Goal: Task Accomplishment & Management: Use online tool/utility

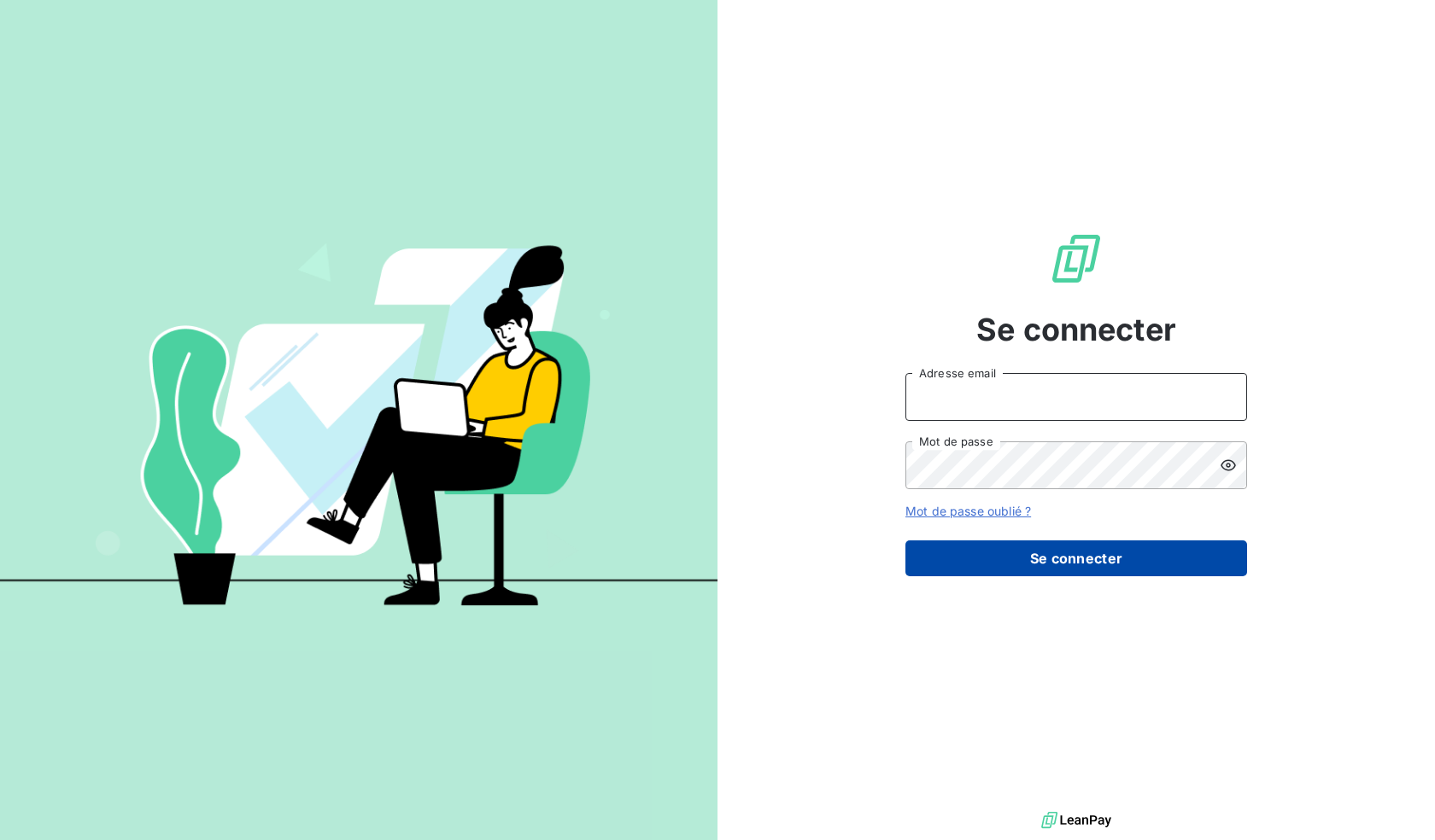
type input "[EMAIL_ADDRESS][DOMAIN_NAME]"
click at [1003, 547] on button "Se connecter" at bounding box center [1076, 558] width 341 height 36
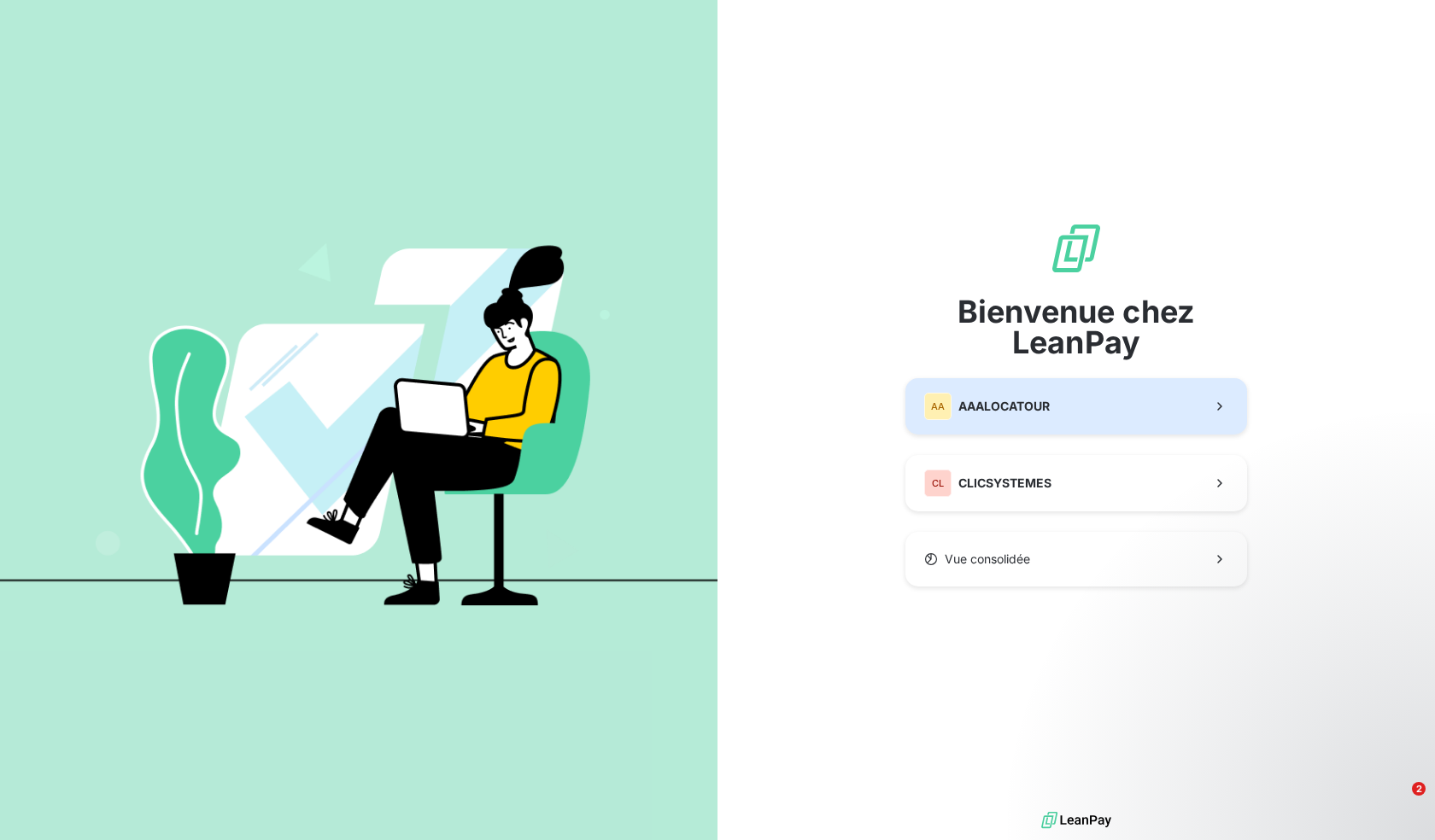
click at [1052, 401] on button "AA AAALOCATOUR" at bounding box center [1076, 406] width 341 height 57
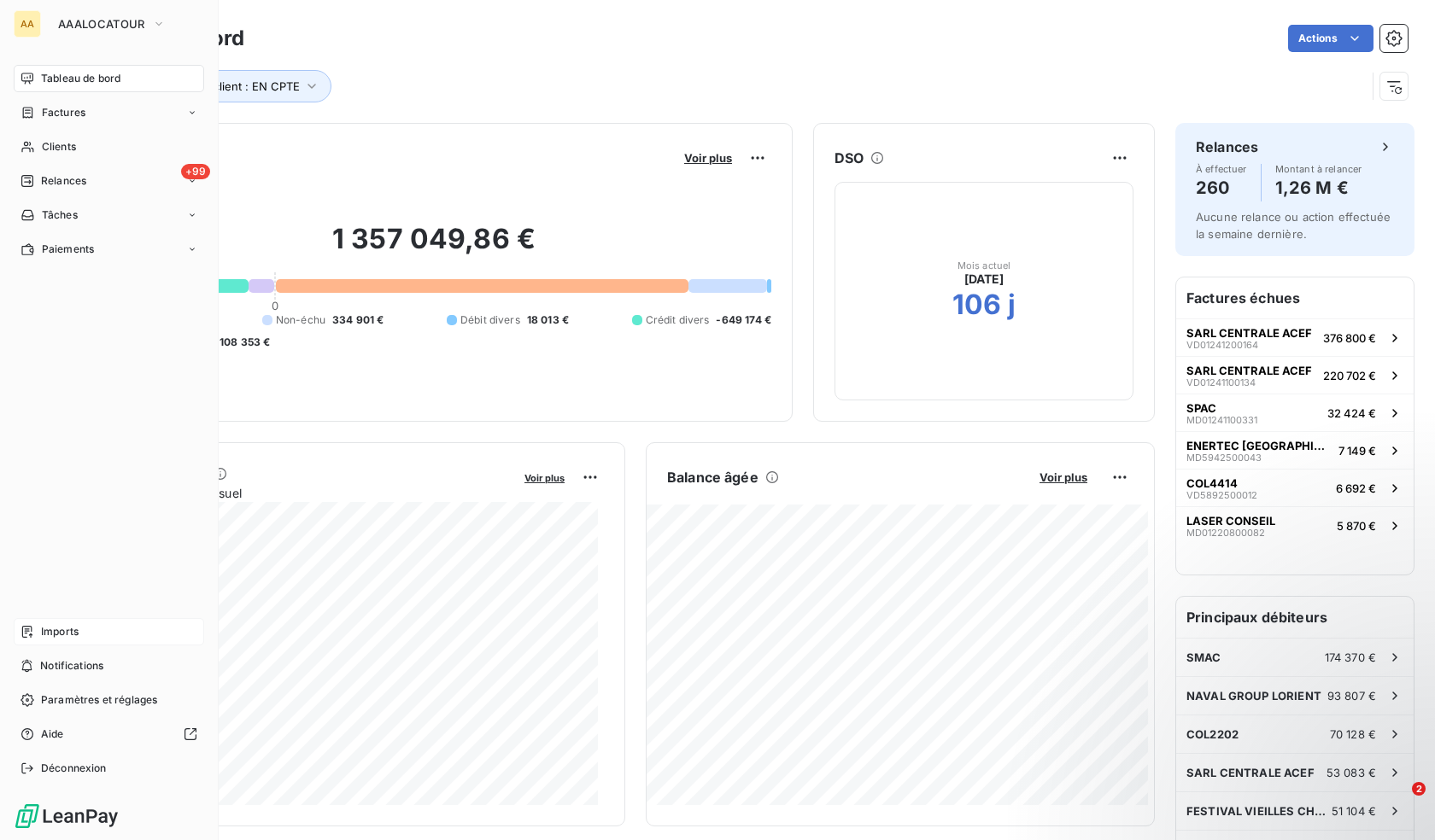
click at [45, 635] on span "Imports" at bounding box center [59, 631] width 38 height 16
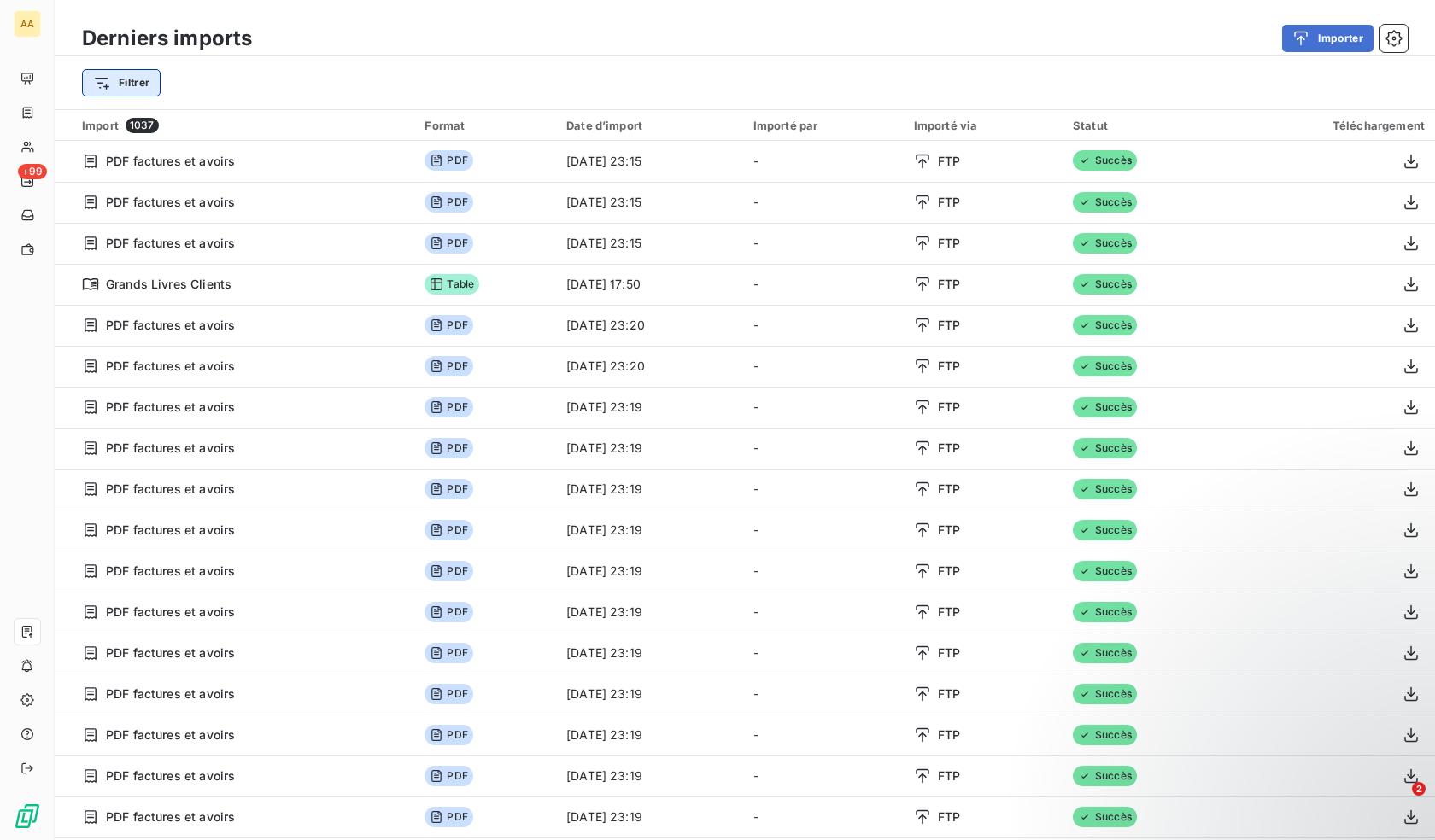
click at [145, 77] on html "AA +99 Derniers imports Importer Filtrer Import 1037 Format Date d’import Impor…" at bounding box center [718, 420] width 1435 height 840
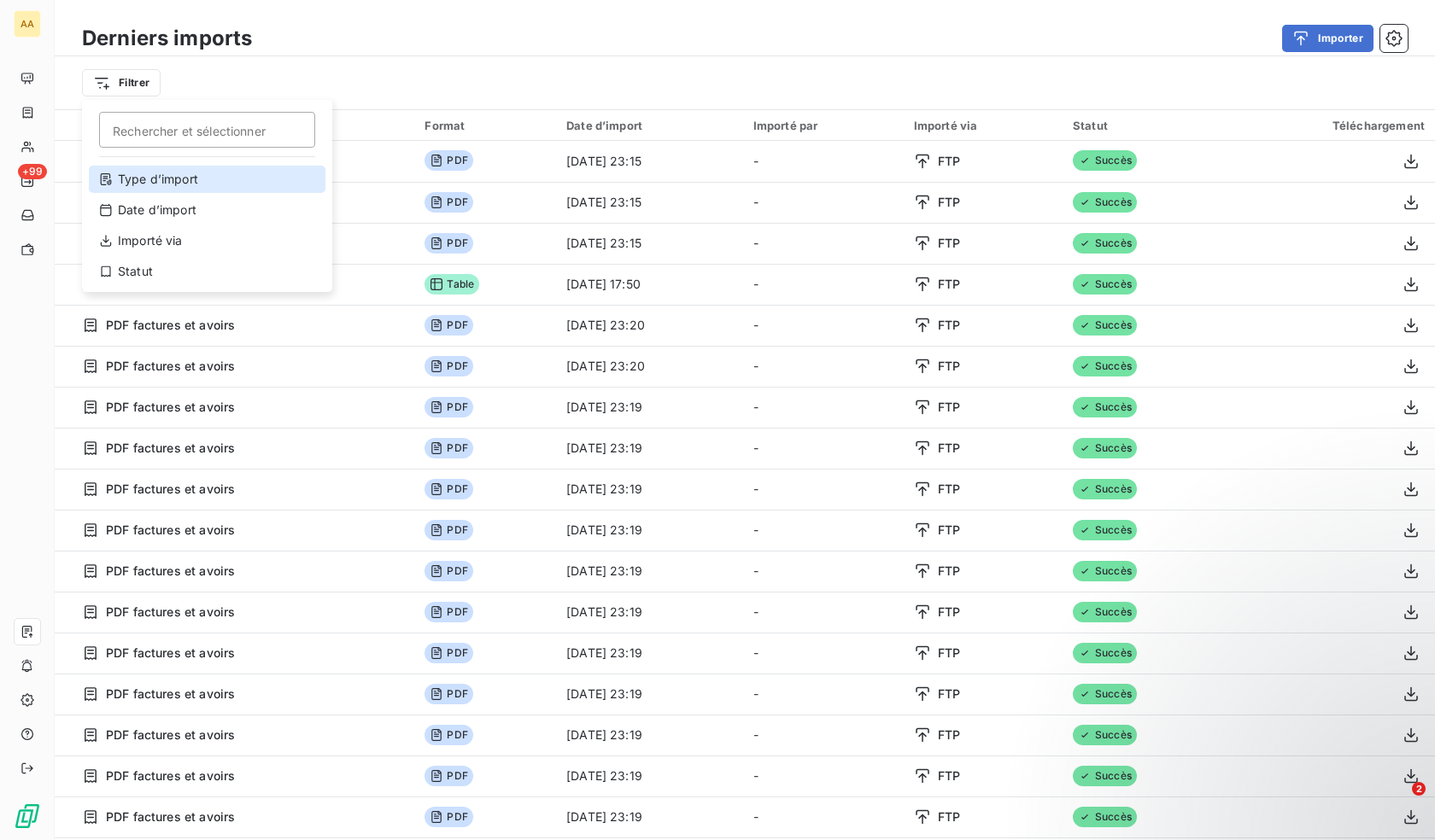
click at [157, 182] on div "Type d’import" at bounding box center [207, 179] width 237 height 27
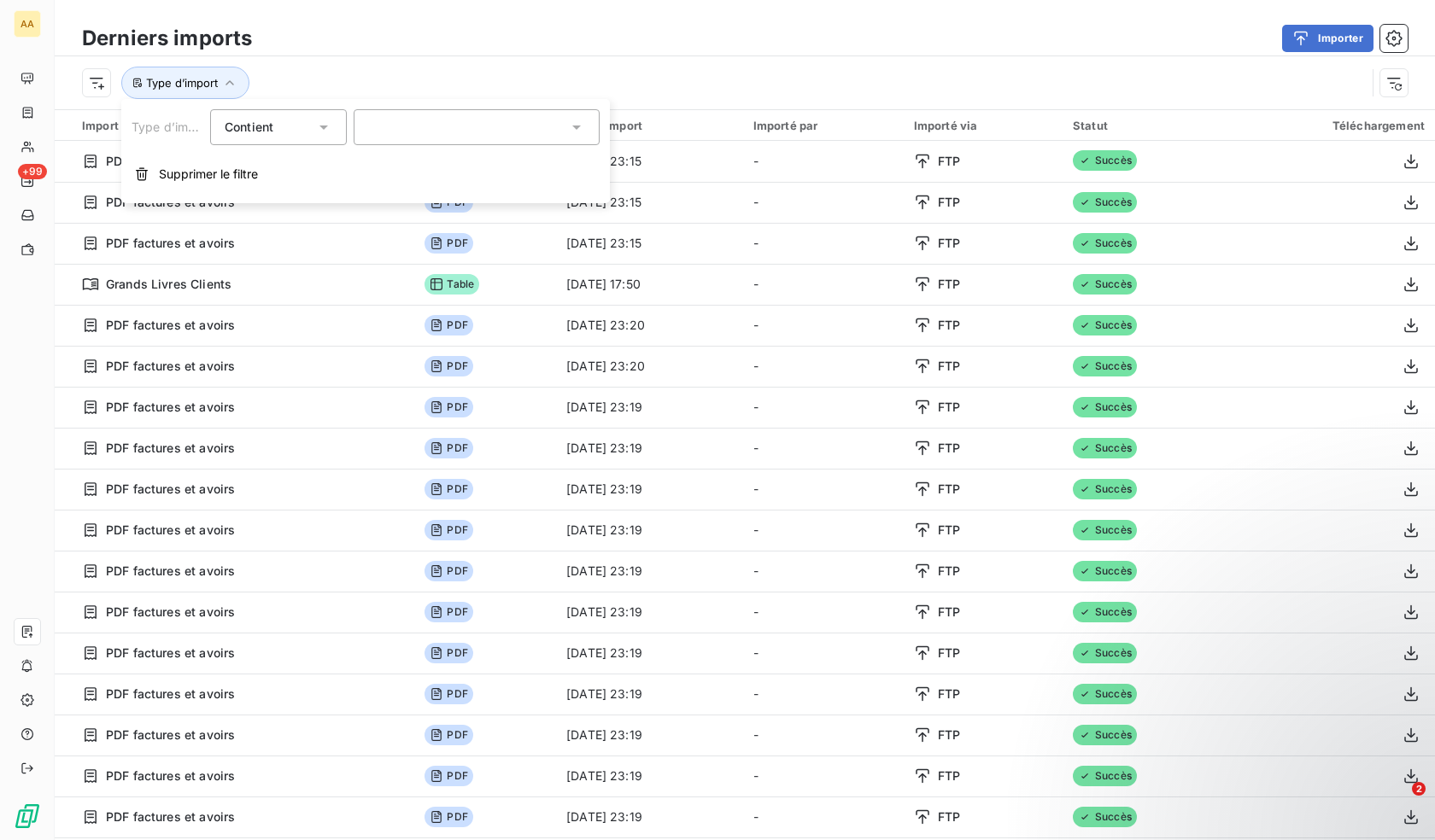
click at [437, 133] on div at bounding box center [477, 127] width 246 height 36
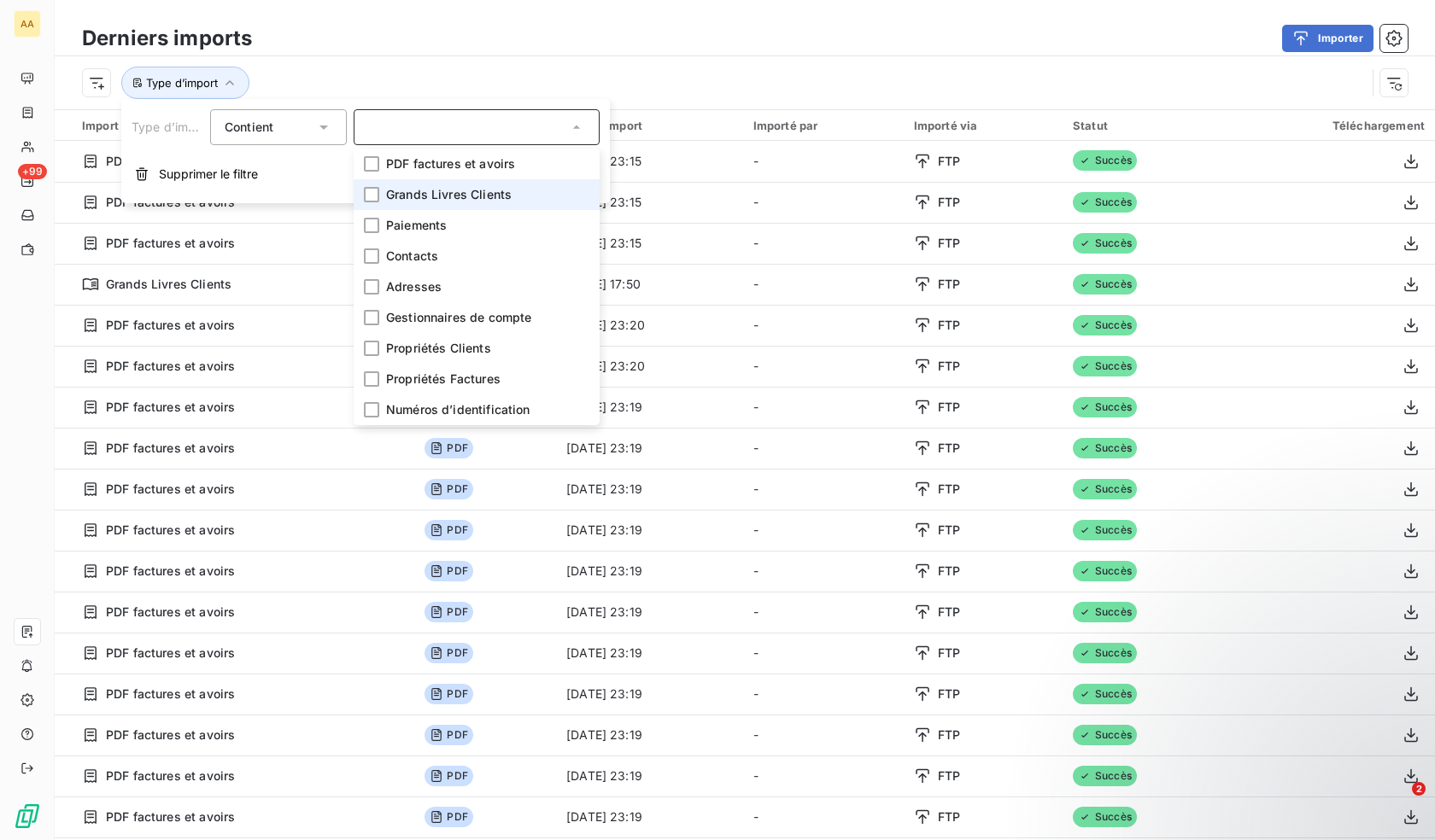
click at [482, 191] on span "Grands Livres Clients" at bounding box center [448, 195] width 126 height 18
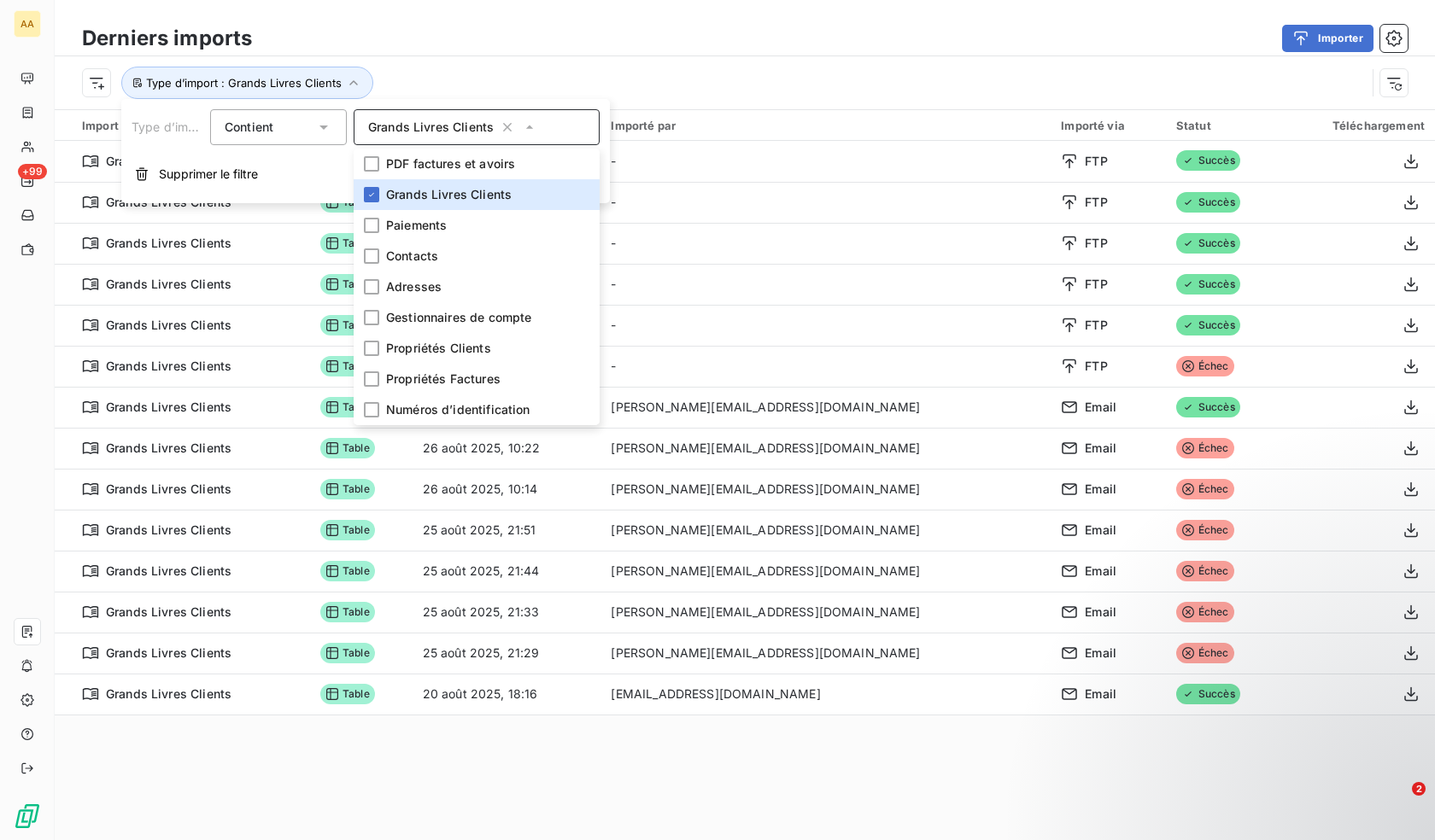
click at [533, 60] on div "Type d’import : Grands Livres Clients" at bounding box center [745, 83] width 1380 height 53
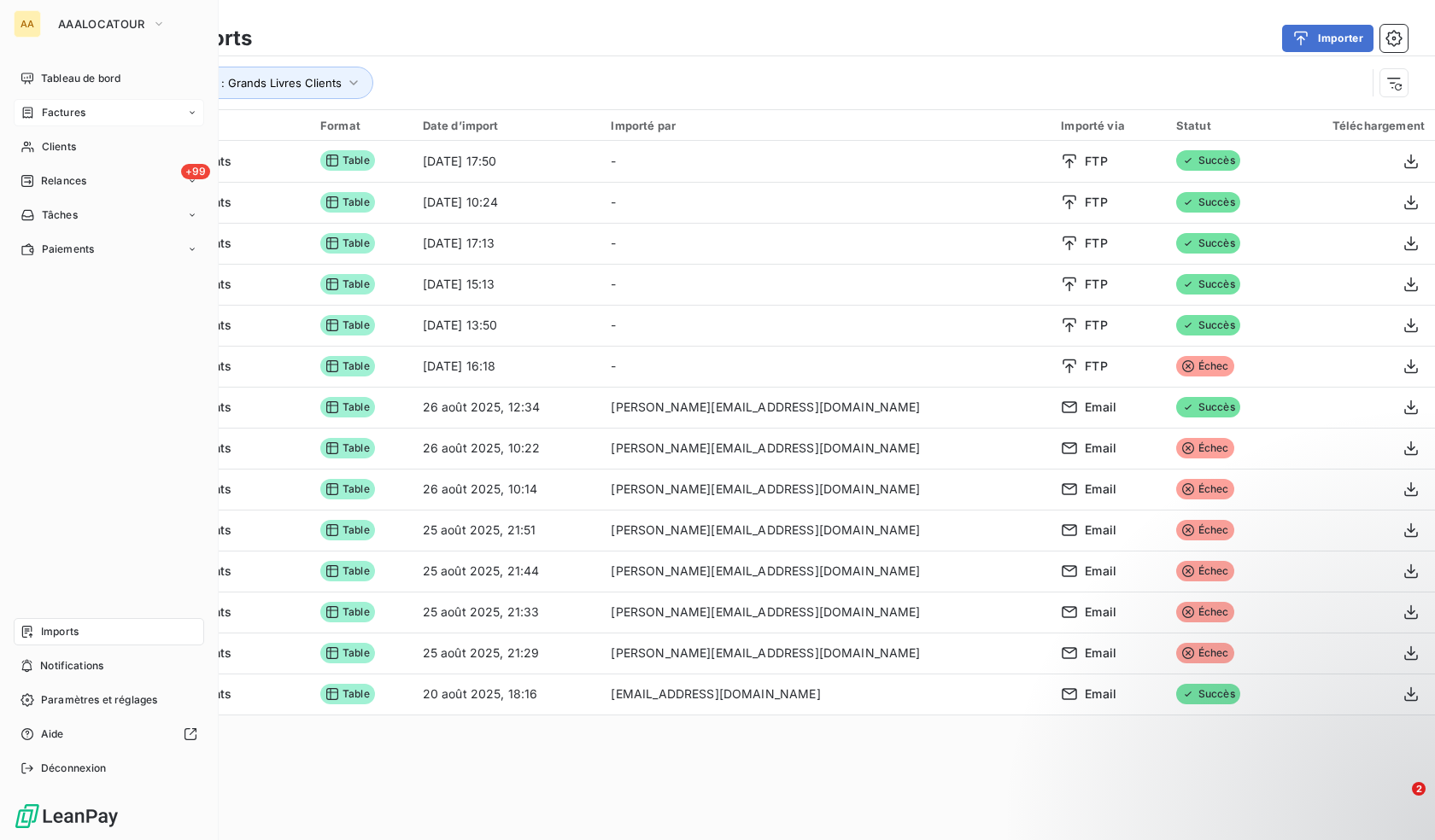
click at [52, 111] on span "Factures" at bounding box center [63, 113] width 44 height 16
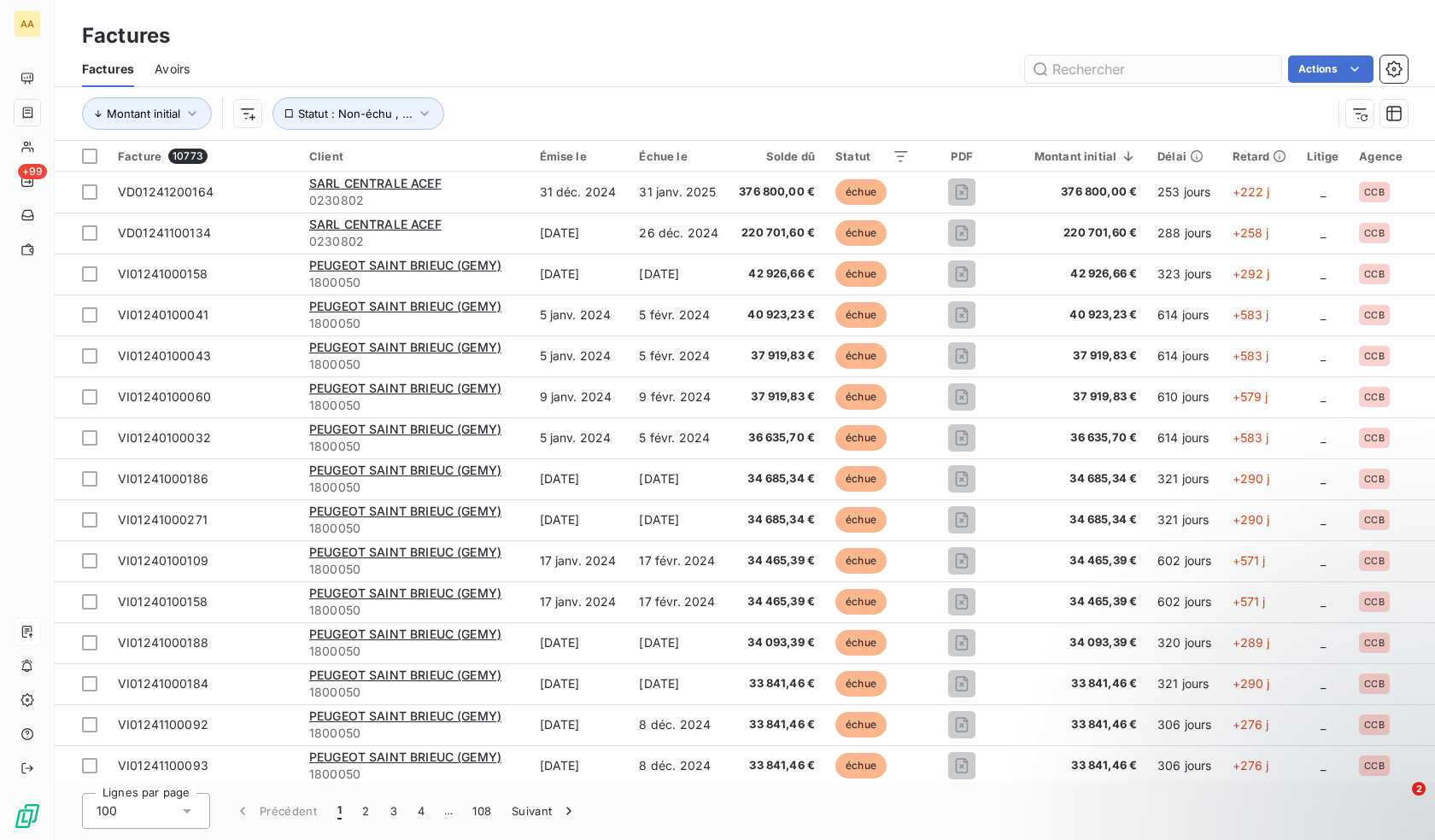
click at [1092, 67] on input "text" at bounding box center [1152, 69] width 256 height 27
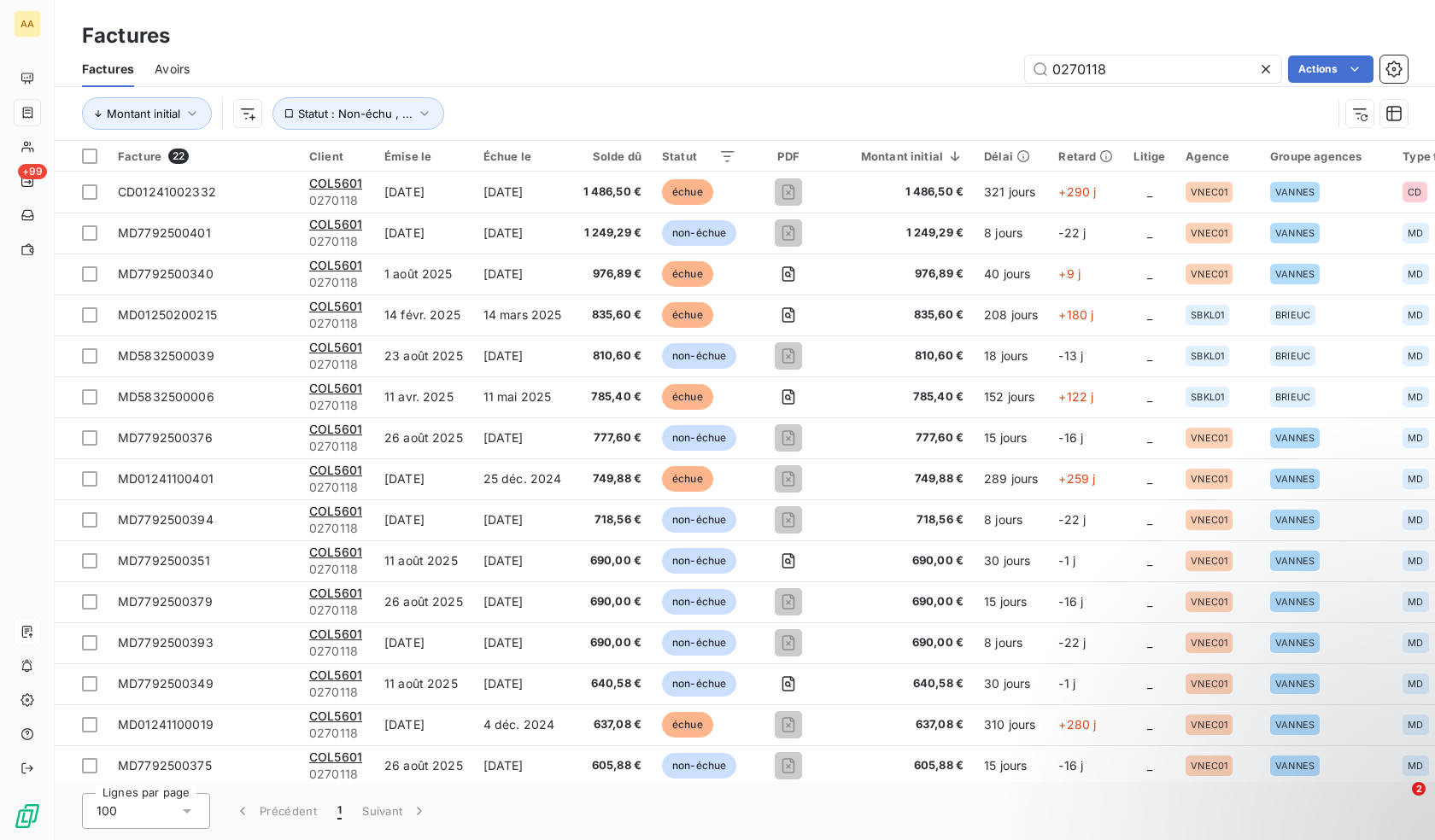
type input "0270118"
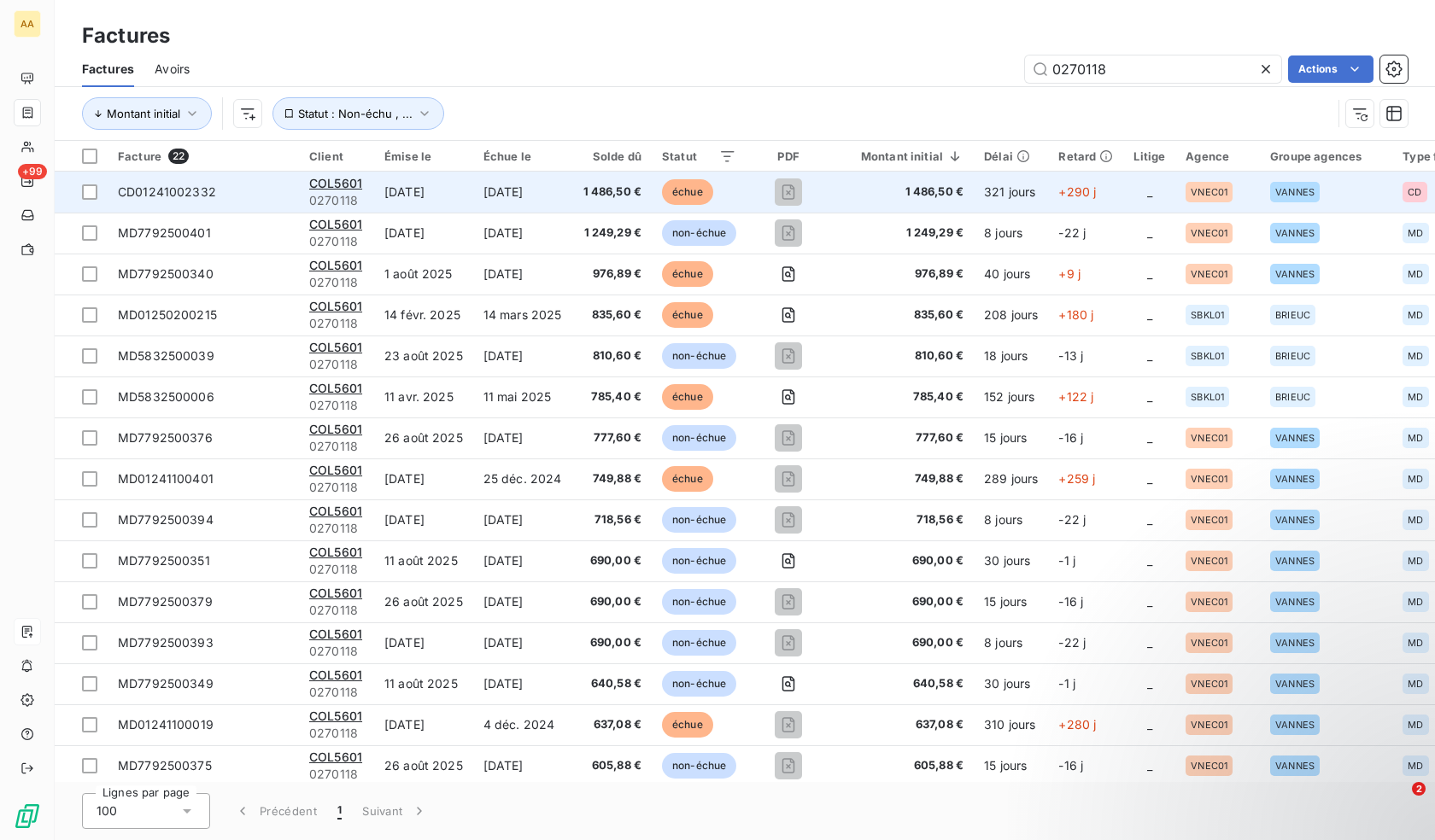
click at [184, 191] on span "CD01241002332" at bounding box center [167, 191] width 98 height 15
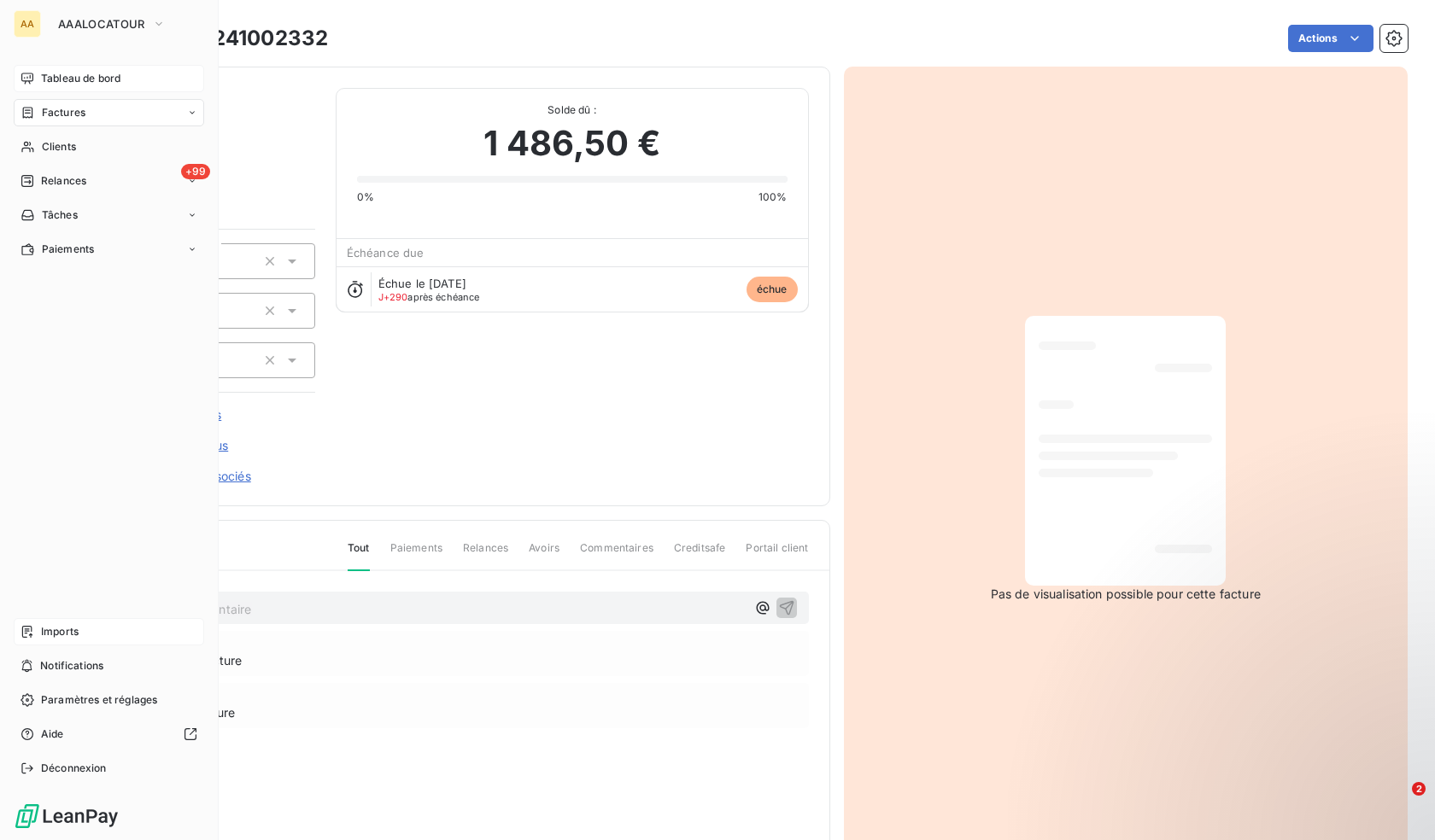
click at [47, 72] on span "Tableau de bord" at bounding box center [80, 79] width 79 height 16
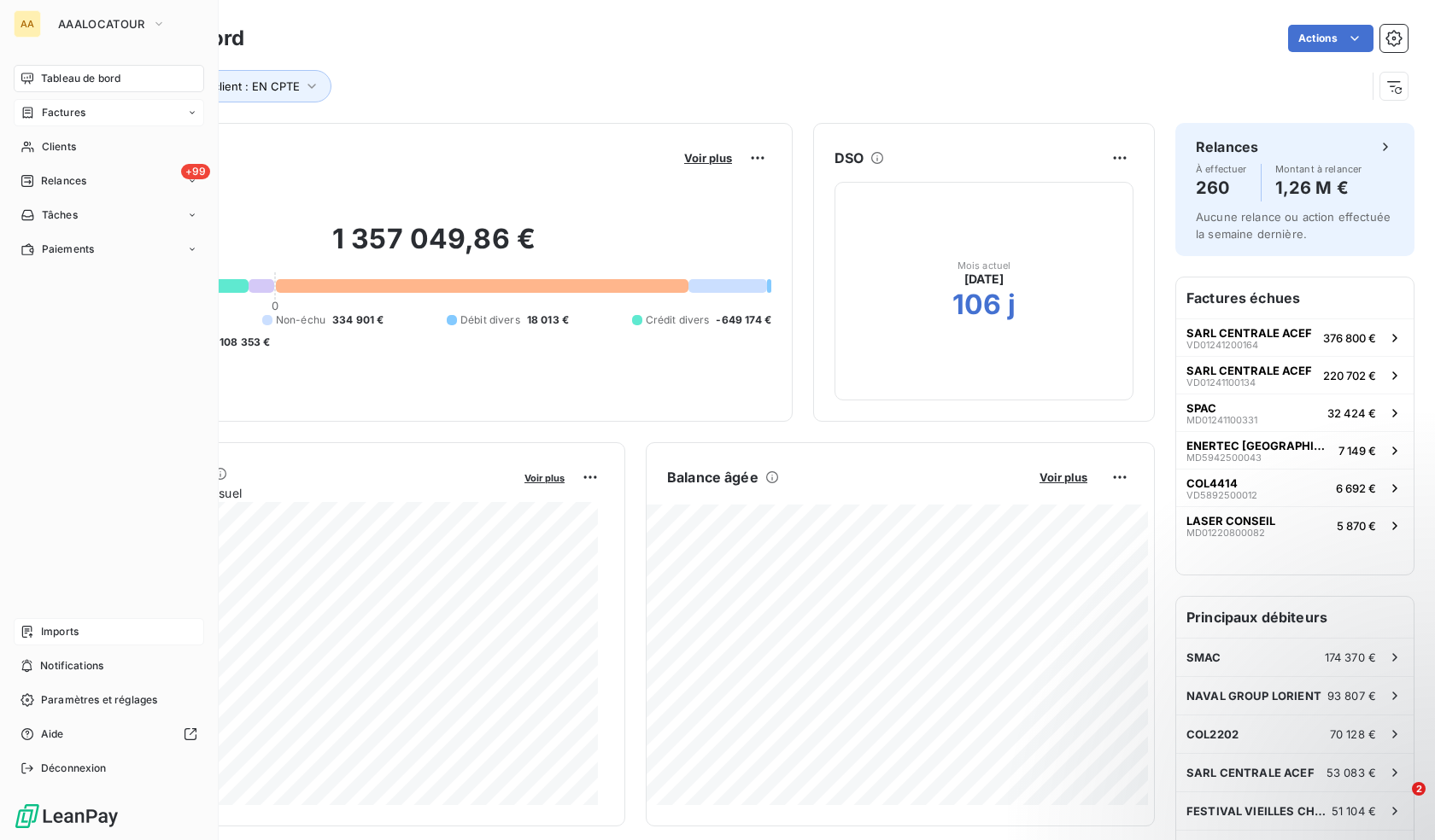
click at [47, 107] on span "Factures" at bounding box center [63, 113] width 44 height 16
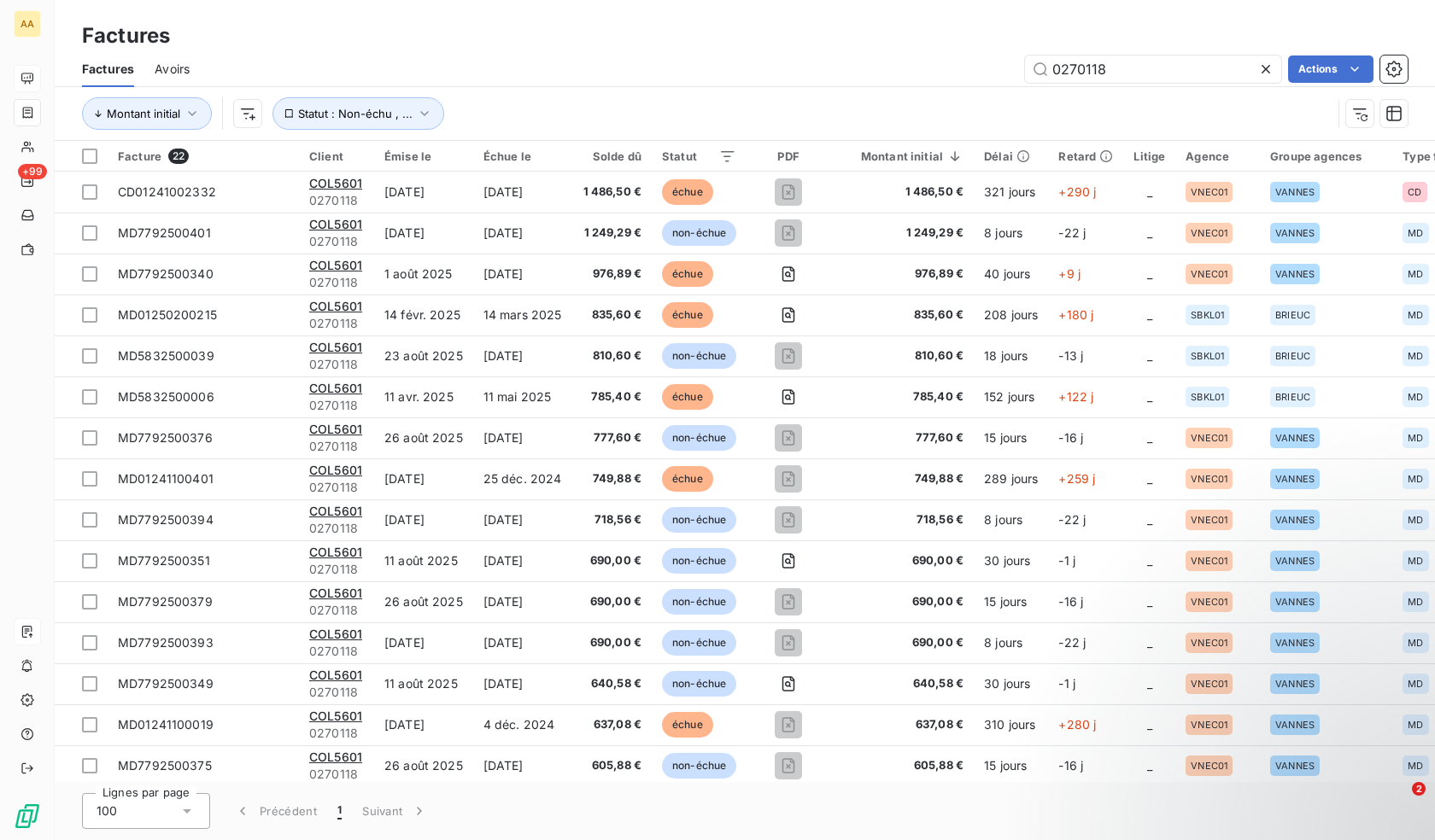
drag, startPoint x: 1107, startPoint y: 66, endPoint x: 1015, endPoint y: 68, distance: 92.0
click at [1015, 68] on div "0270118 Actions" at bounding box center [809, 69] width 1197 height 27
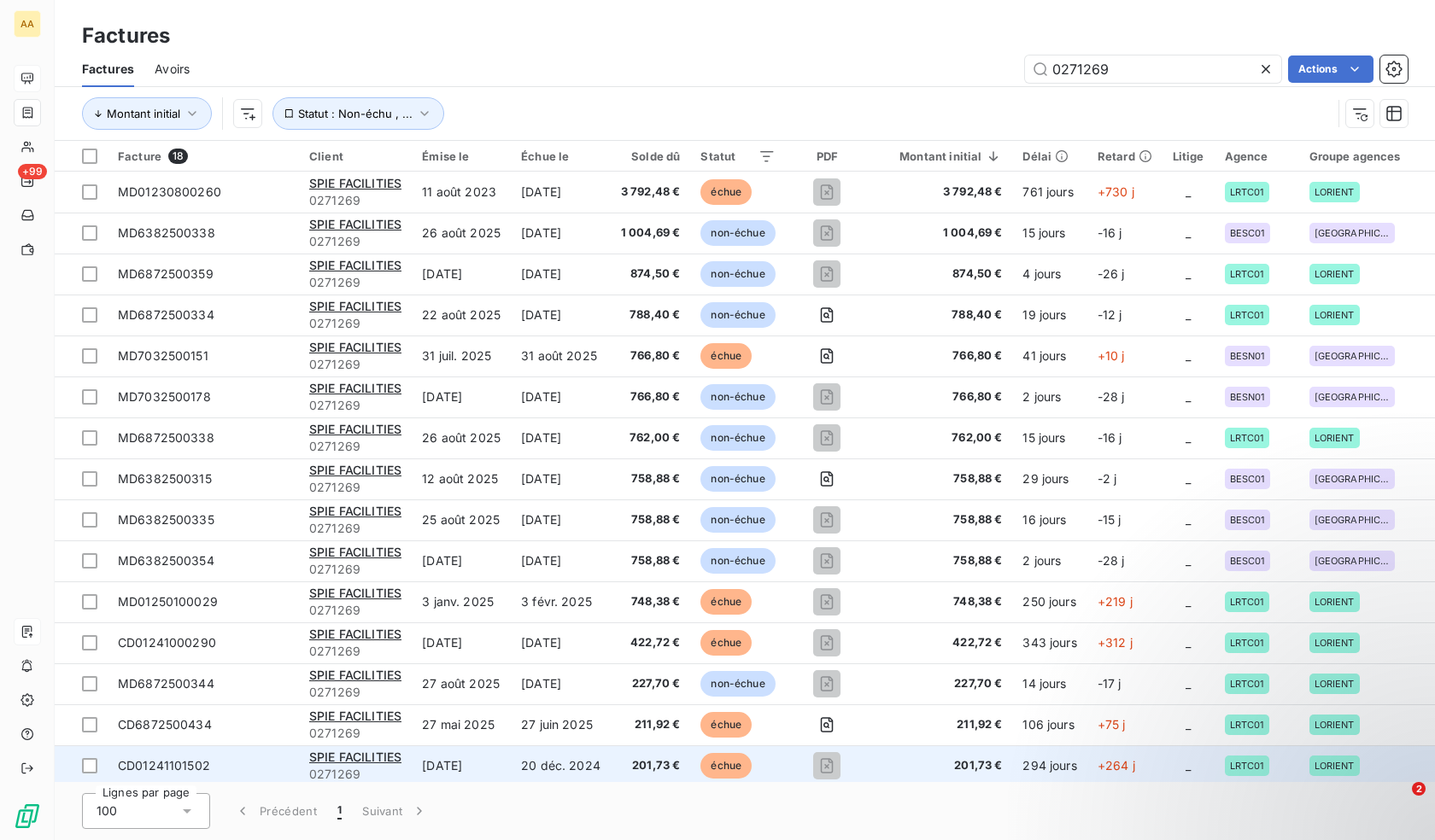
type input "0271269"
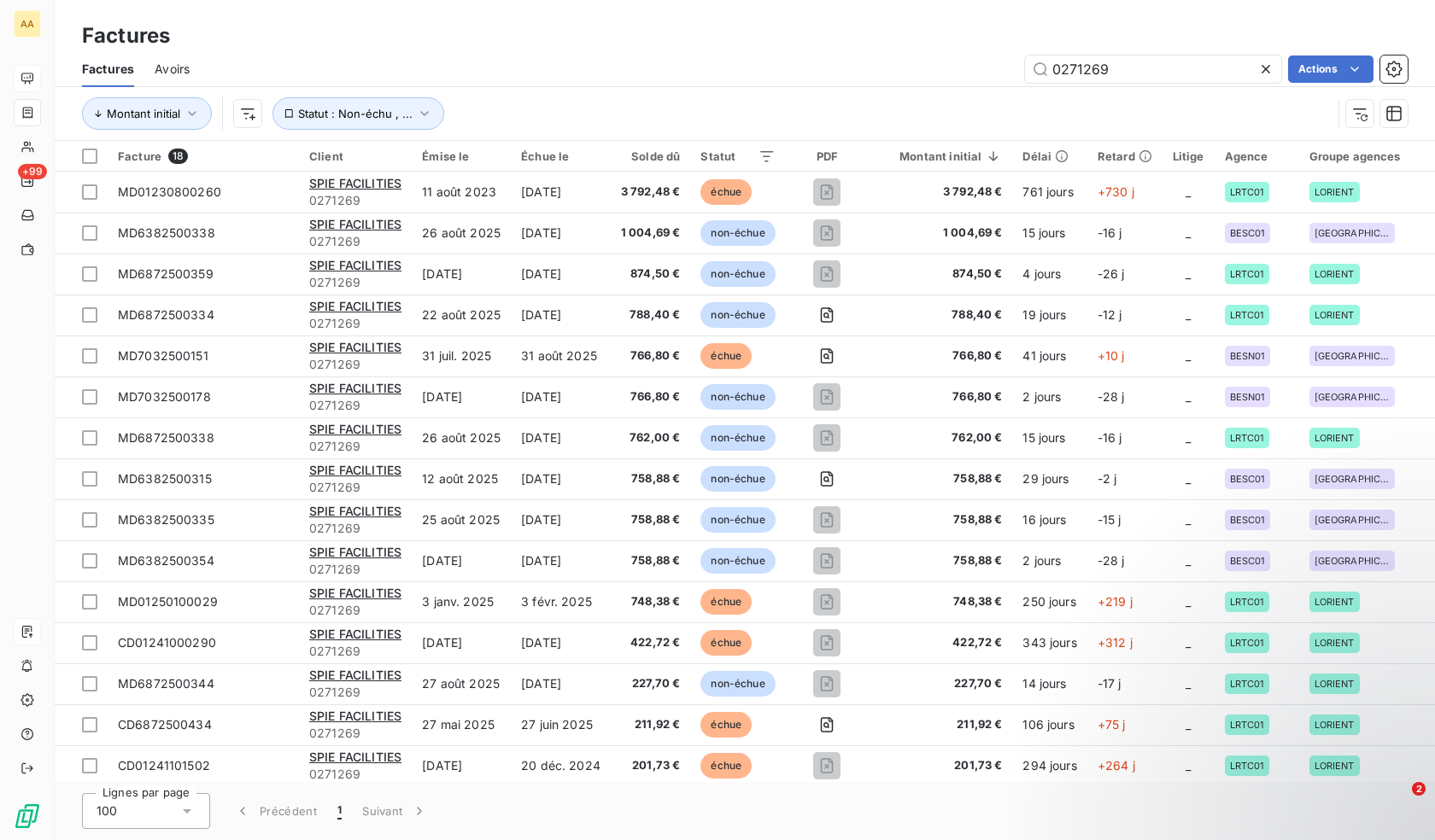
click at [847, 68] on div "0271269 Actions" at bounding box center [809, 69] width 1197 height 27
click at [872, 57] on div "0271269 Actions" at bounding box center [809, 69] width 1197 height 27
